Goal: Browse casually: Explore the website without a specific task or goal

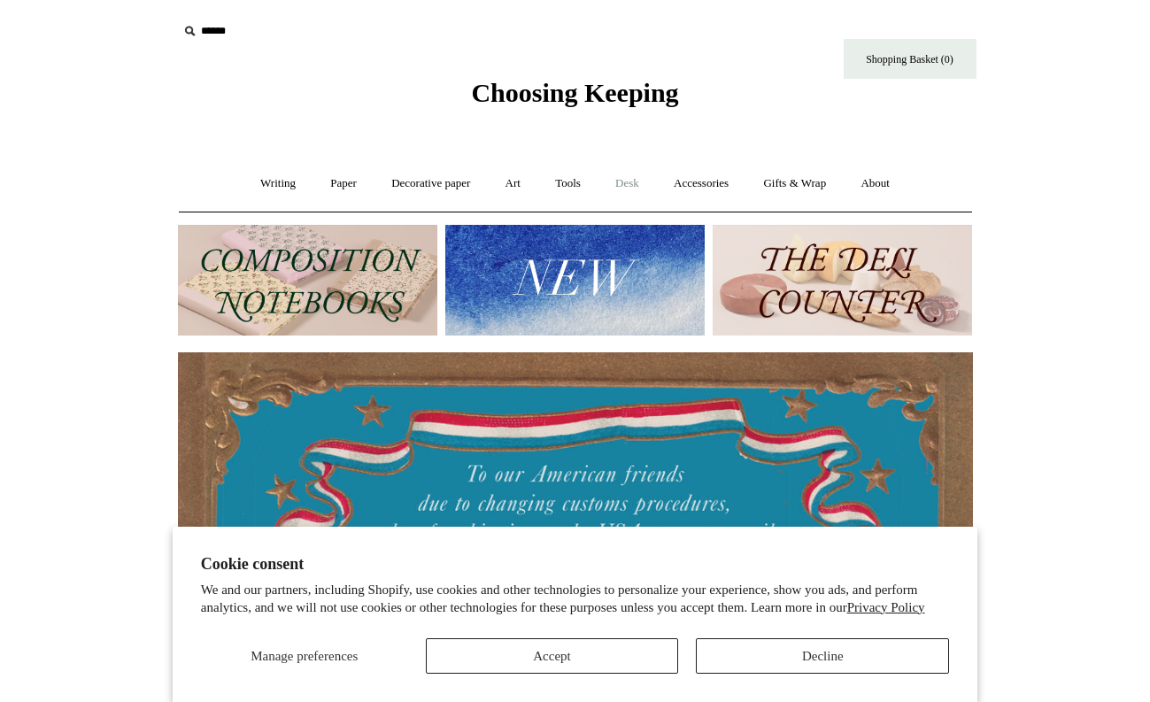
click at [642, 185] on link "Desk +" at bounding box center [627, 183] width 56 height 47
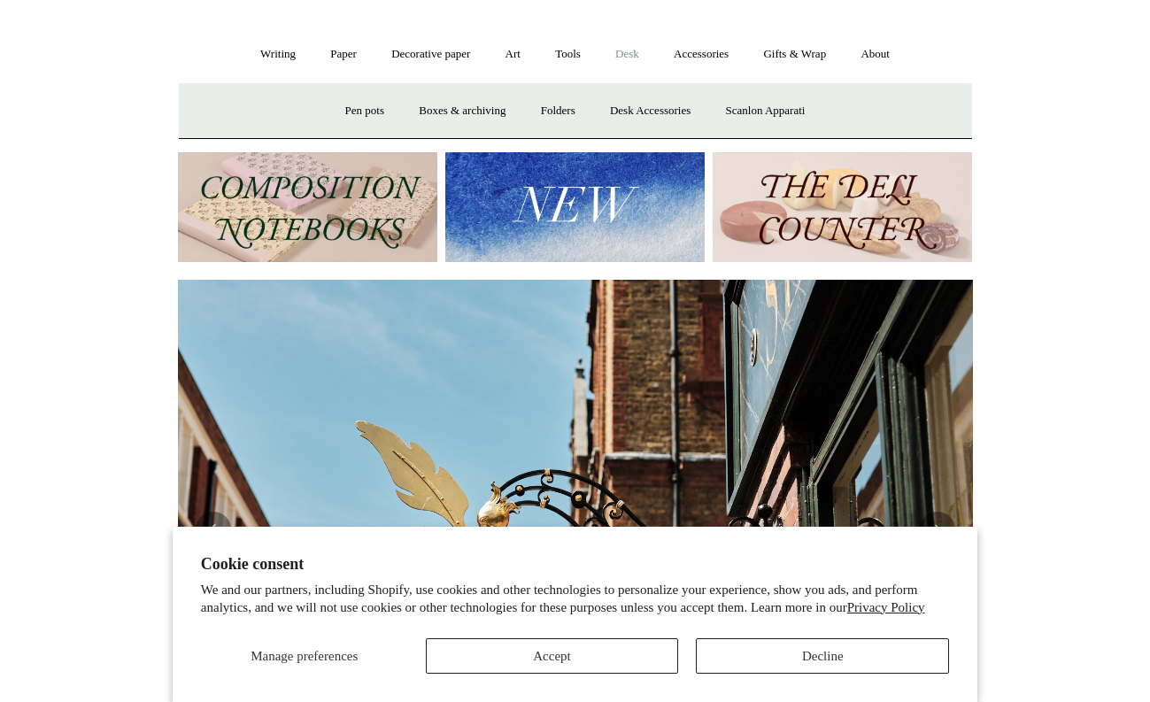
scroll to position [138, 0]
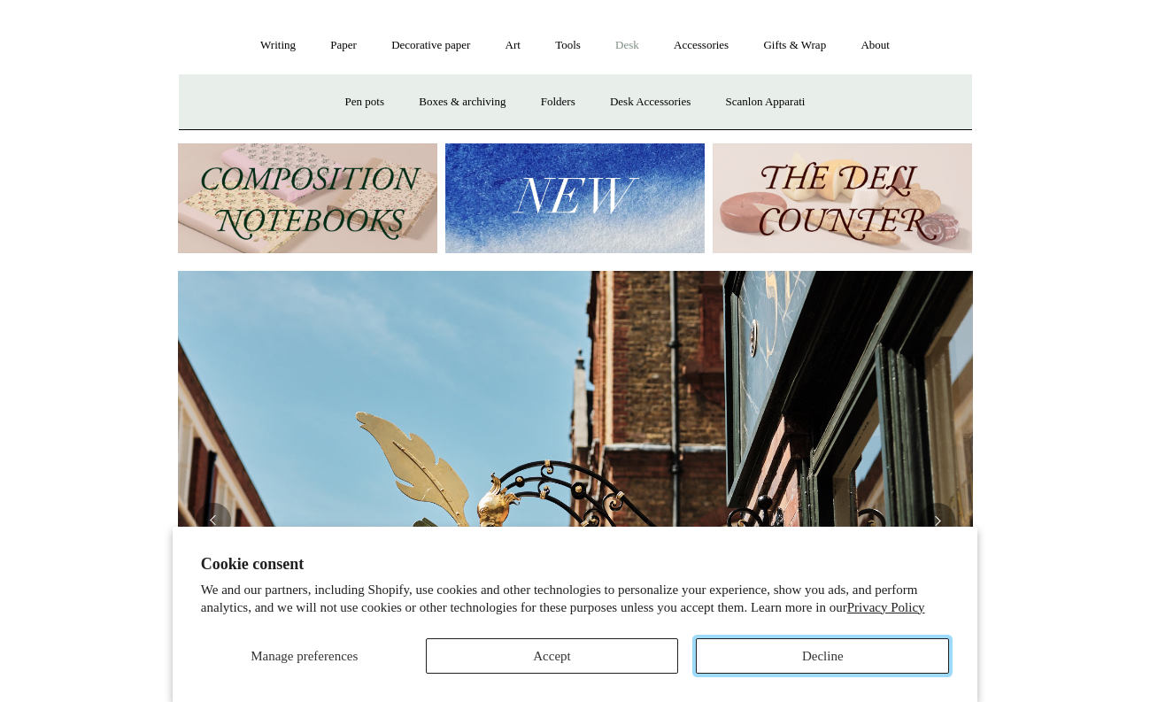
click at [718, 653] on button "Decline" at bounding box center [822, 655] width 253 height 35
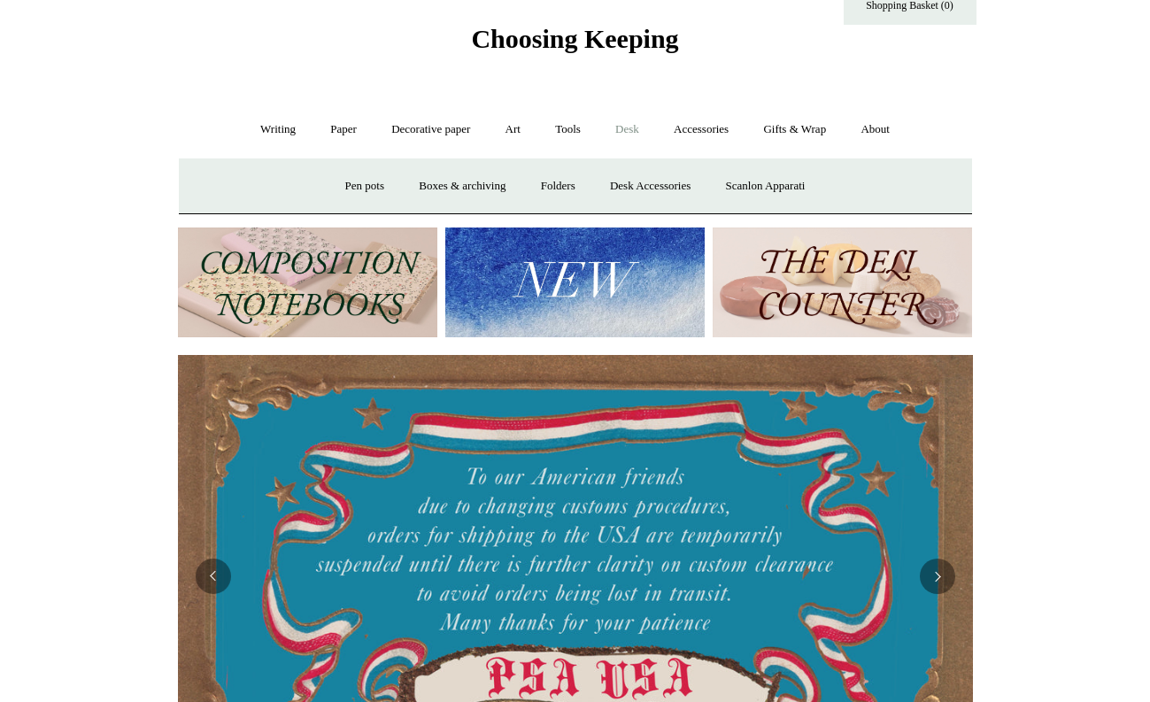
scroll to position [0, 0]
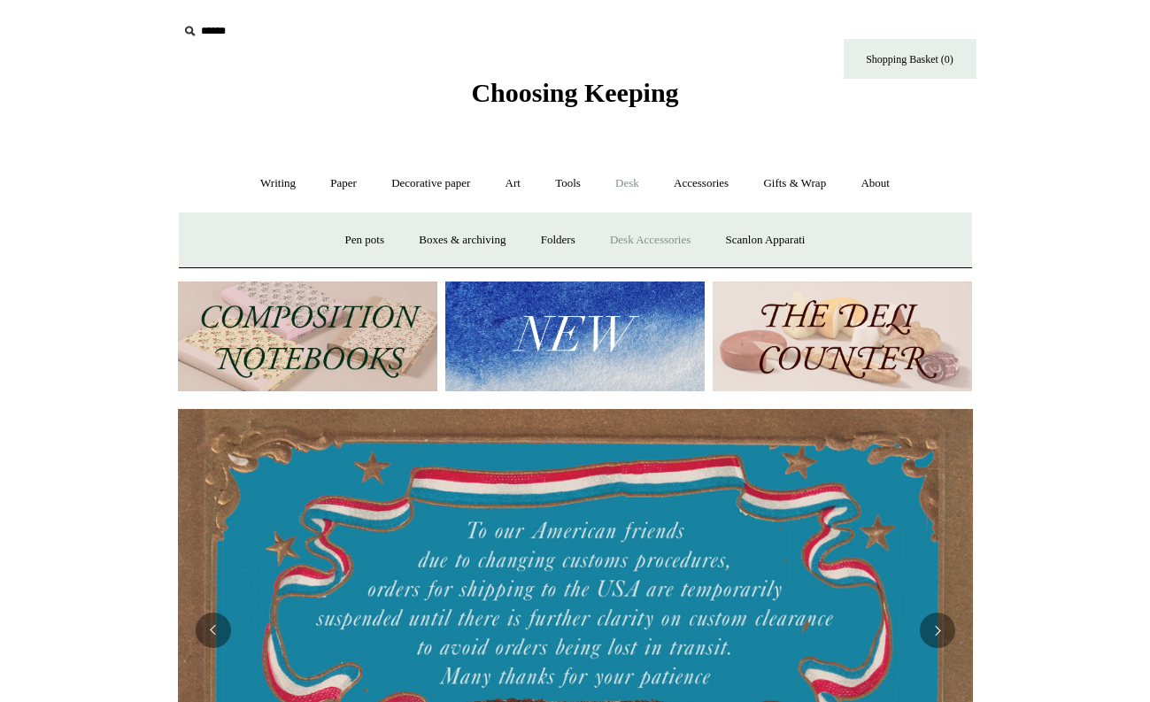
click at [665, 242] on link "Desk Accessories" at bounding box center [650, 240] width 112 height 47
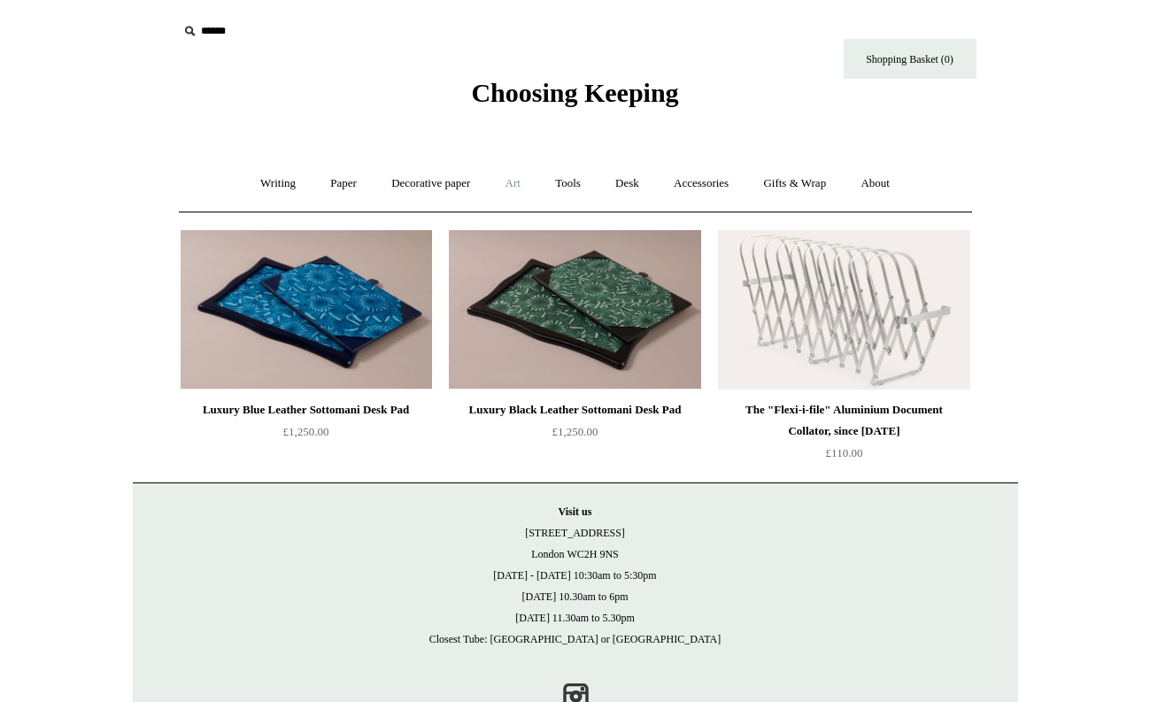
click at [516, 185] on link "Art +" at bounding box center [513, 183] width 47 height 47
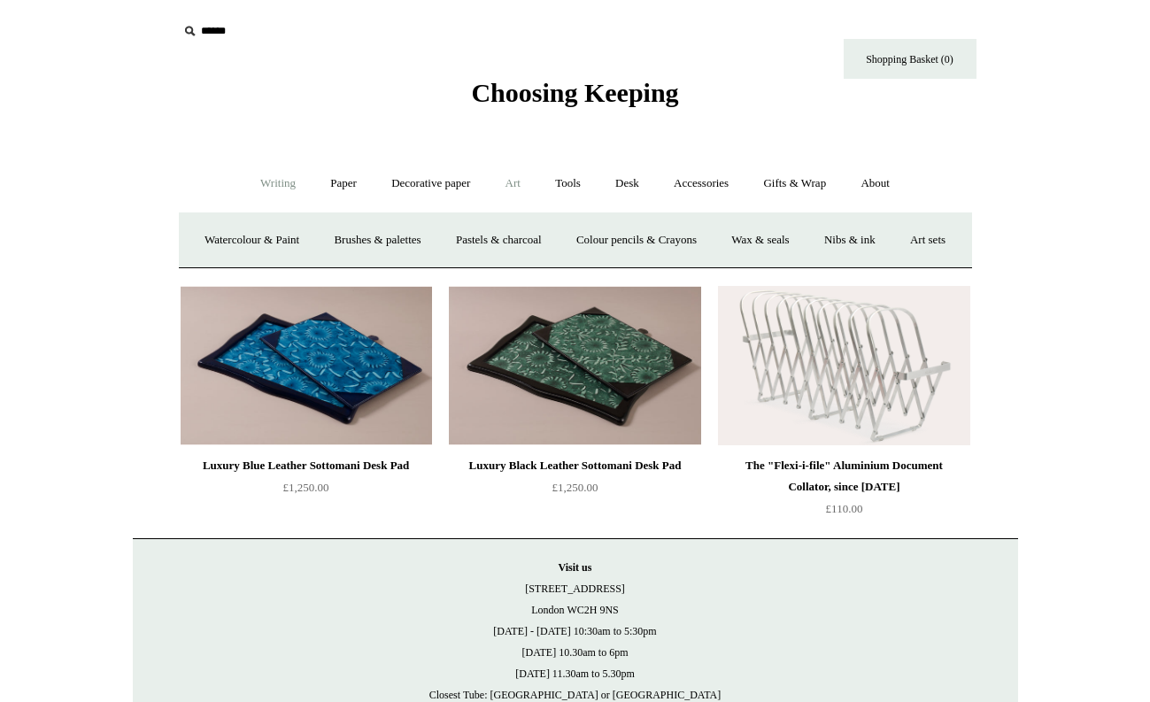
click at [273, 188] on link "Writing +" at bounding box center [277, 183] width 67 height 47
click at [727, 182] on link "Accessories +" at bounding box center [701, 183] width 87 height 47
click at [652, 243] on link "Ceramics +" at bounding box center [640, 240] width 75 height 47
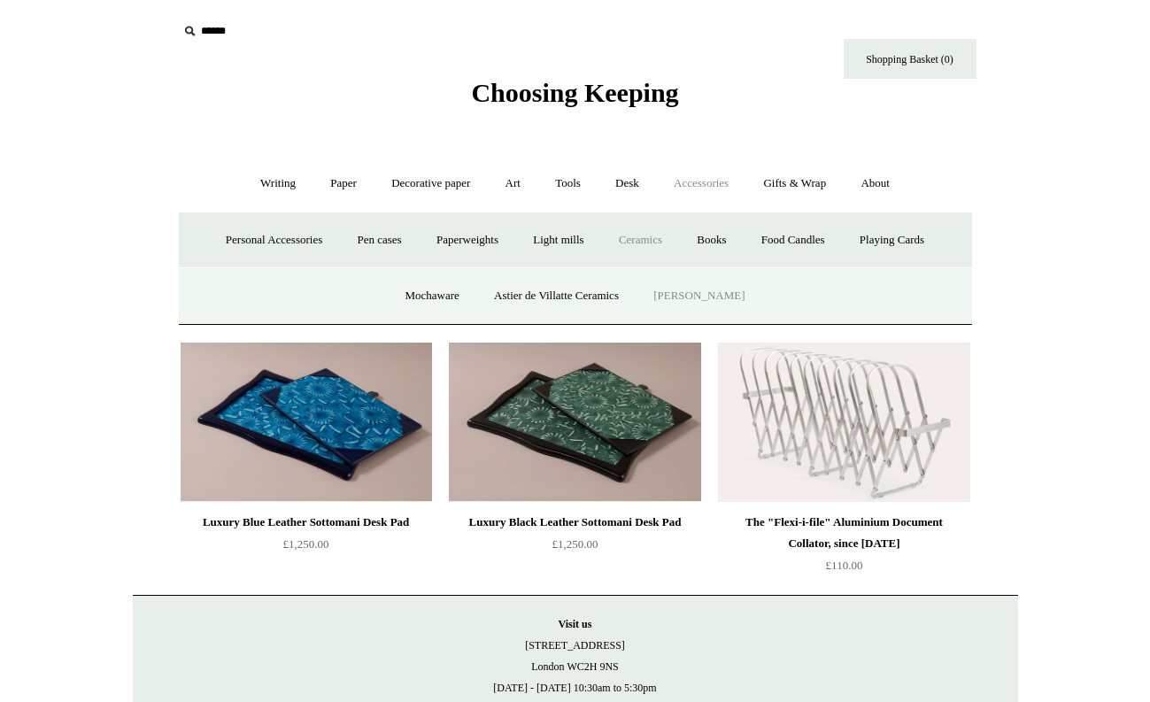
click at [697, 300] on link "[PERSON_NAME]" at bounding box center [699, 296] width 123 height 47
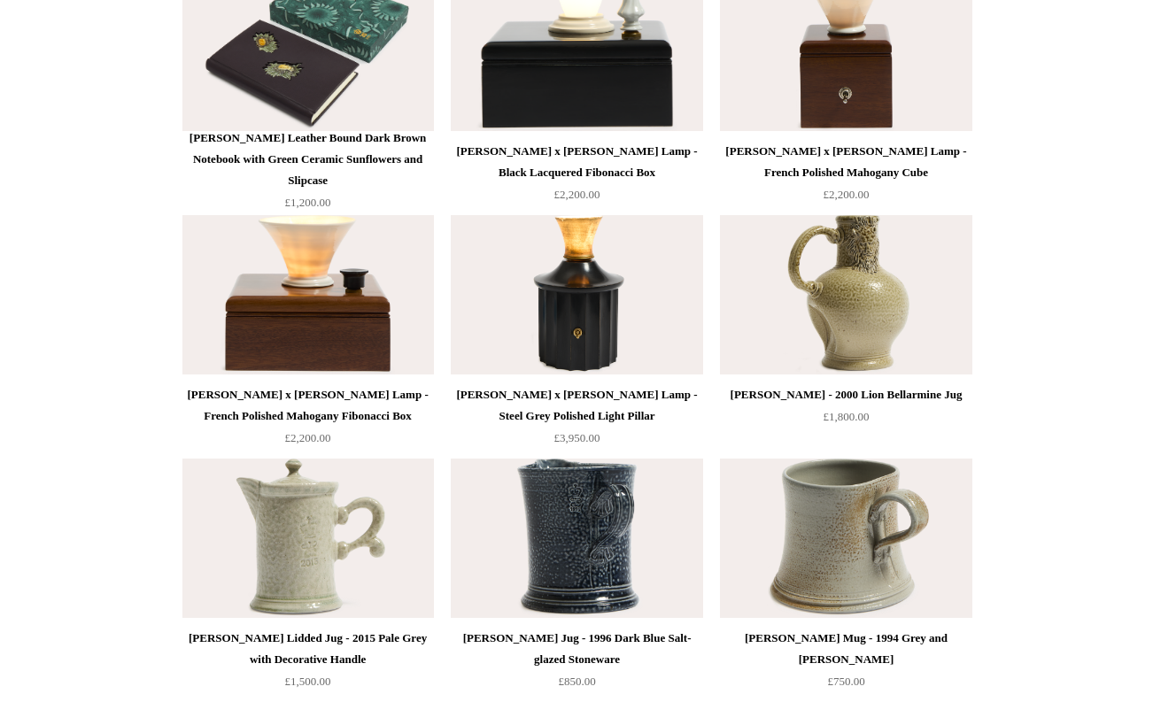
scroll to position [2929, 0]
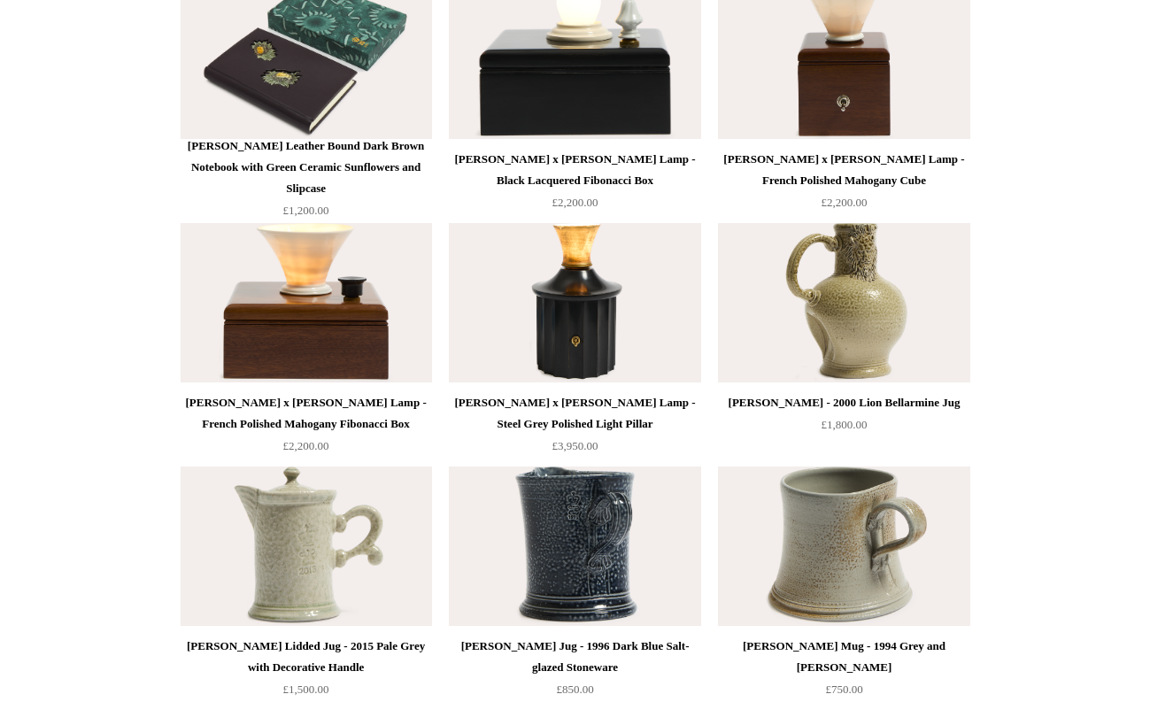
click at [881, 328] on img at bounding box center [843, 302] width 251 height 159
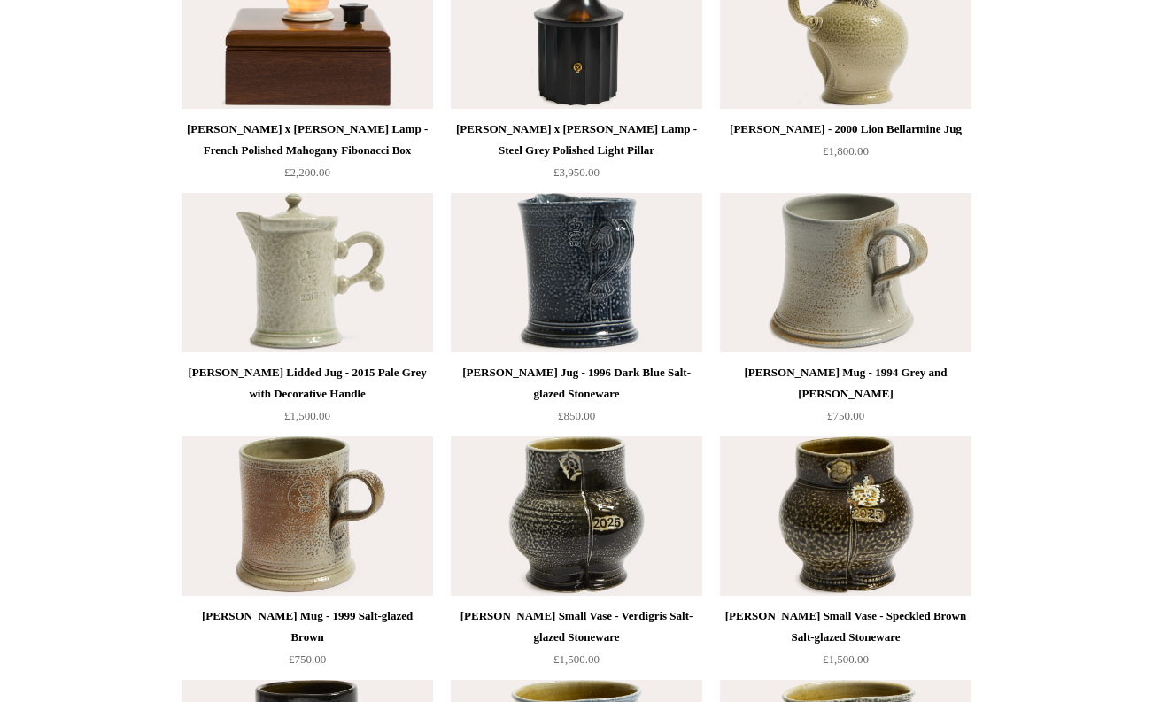
scroll to position [3211, 0]
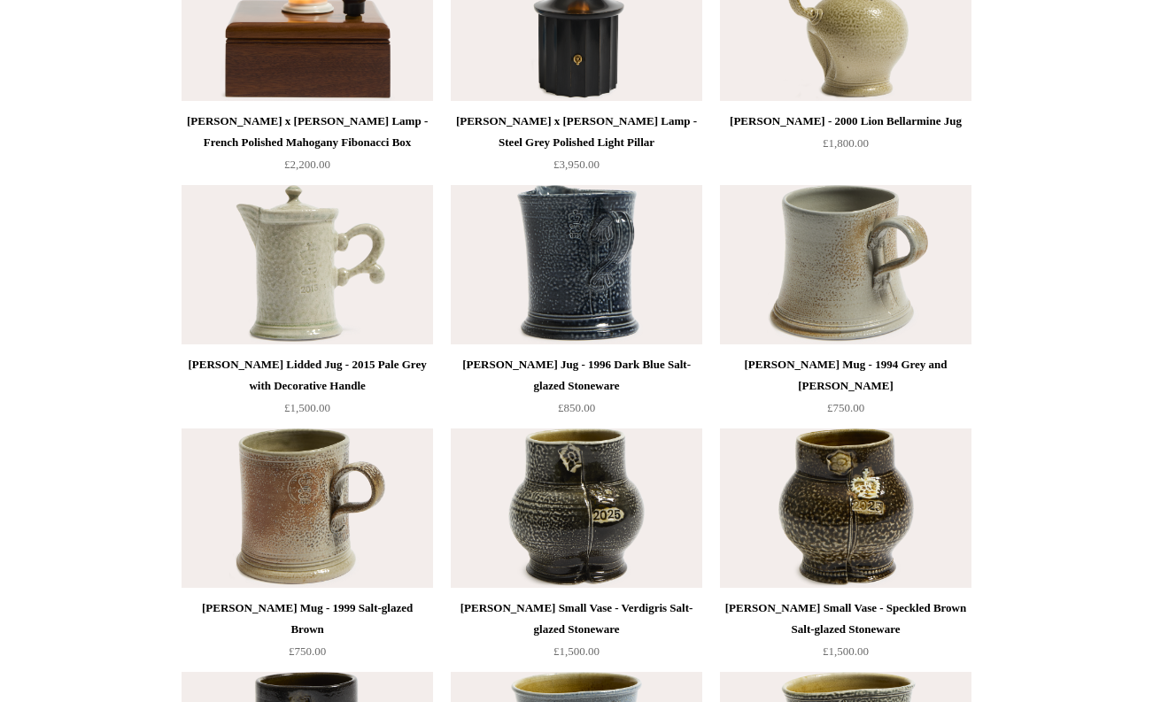
click at [609, 375] on div "[PERSON_NAME] Jug - 1996 Dark Blue Salt-glazed Stoneware" at bounding box center [576, 375] width 243 height 43
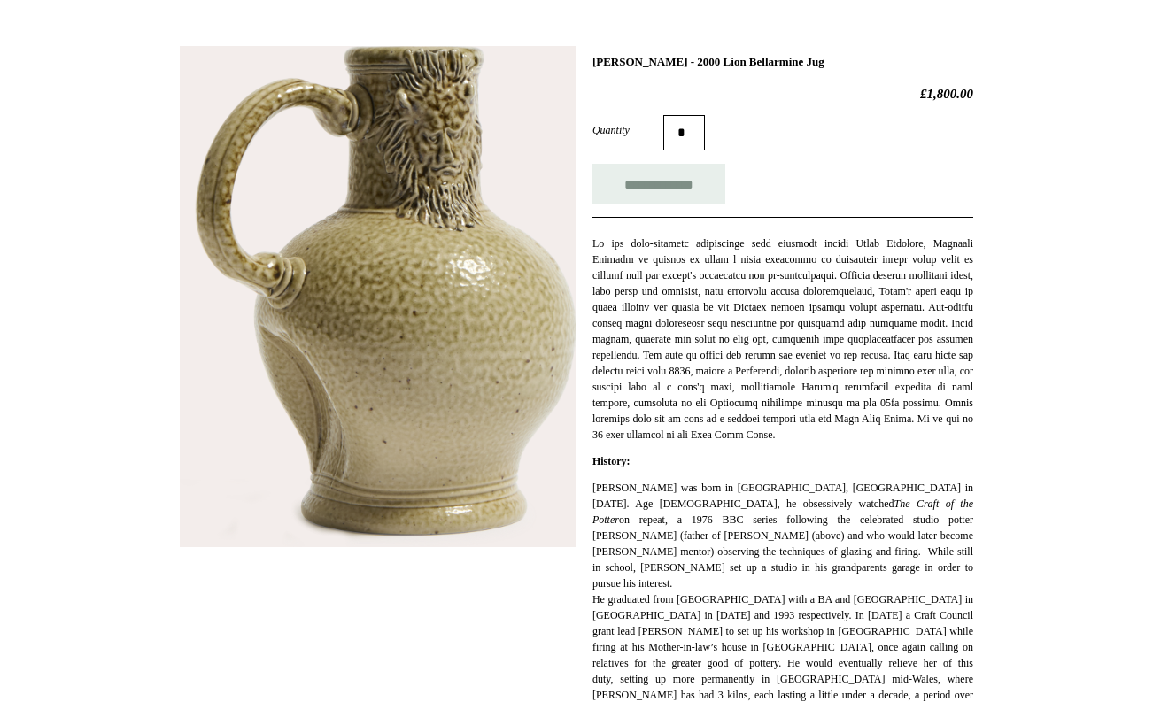
scroll to position [227, 0]
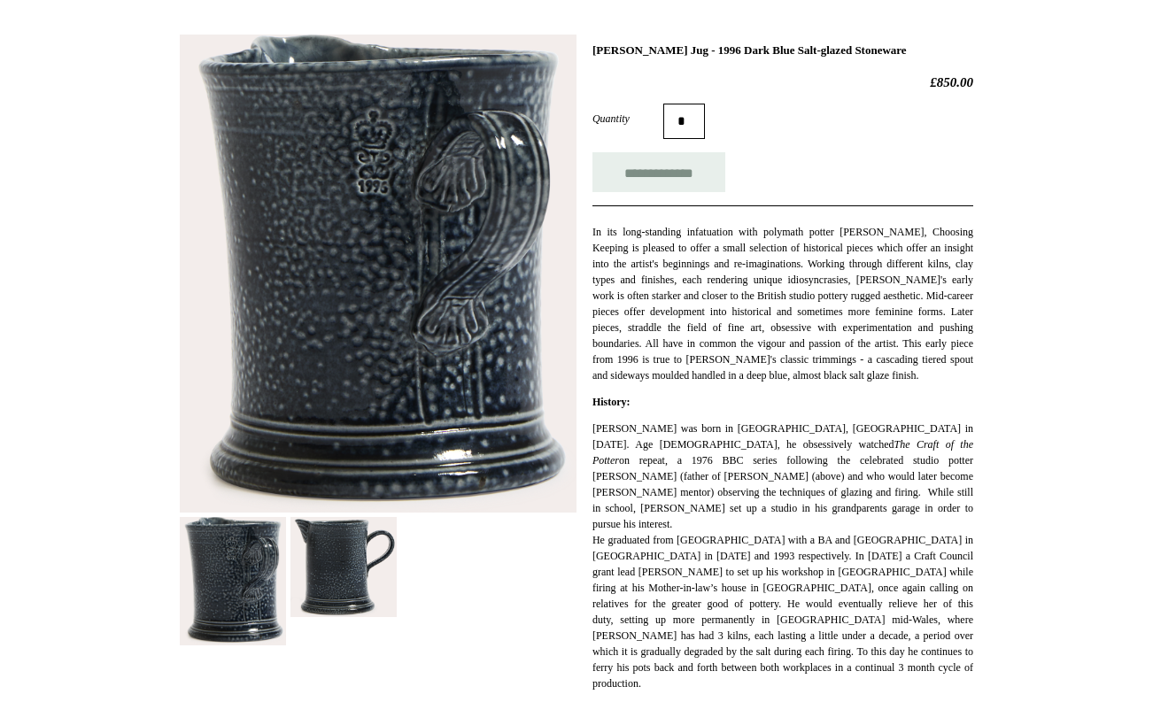
scroll to position [236, 0]
